Goal: Transaction & Acquisition: Purchase product/service

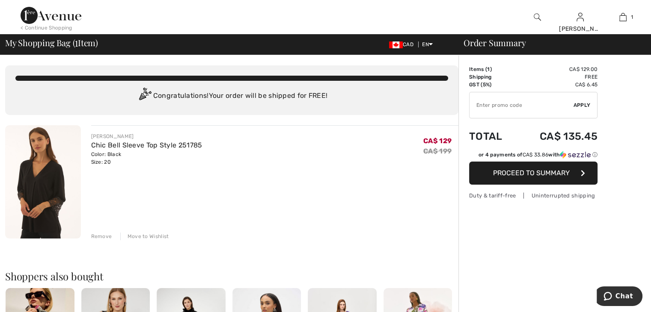
click at [512, 172] on span "Proceed to Summary" at bounding box center [531, 173] width 77 height 8
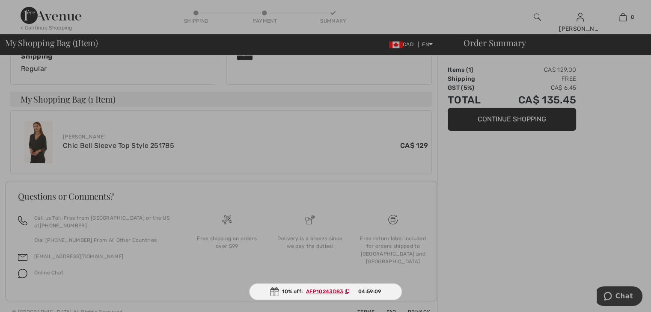
scroll to position [265, 0]
